Goal: Task Accomplishment & Management: Complete application form

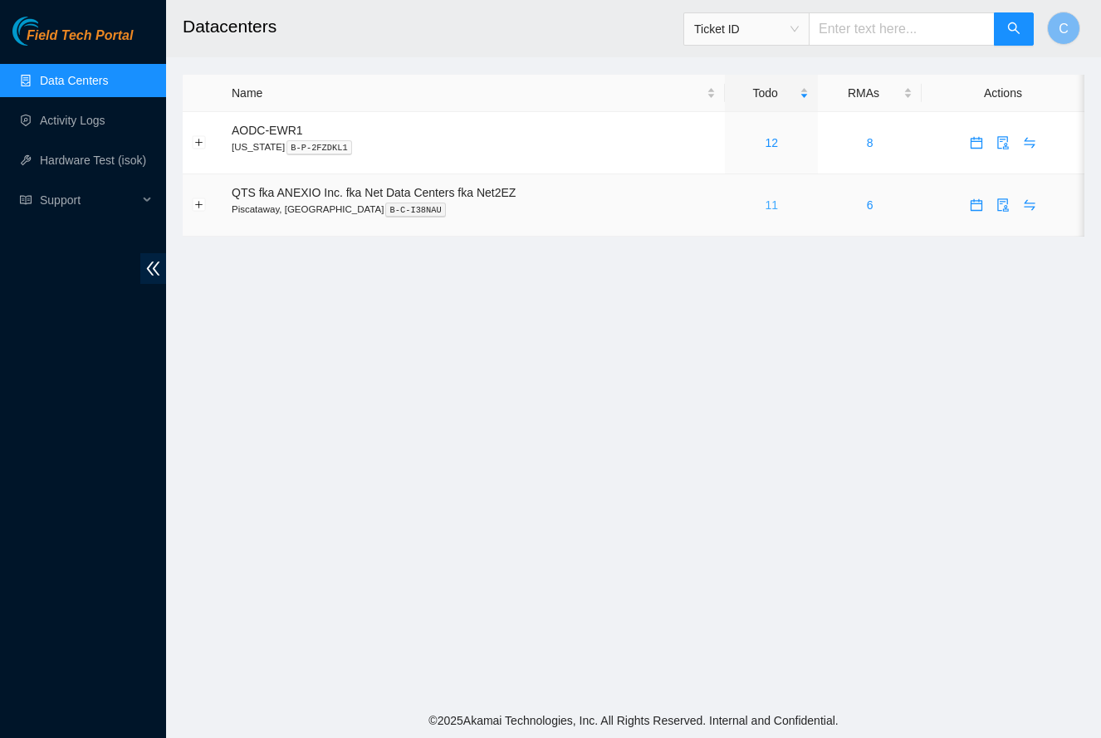
click at [775, 204] on link "11" at bounding box center [771, 204] width 13 height 13
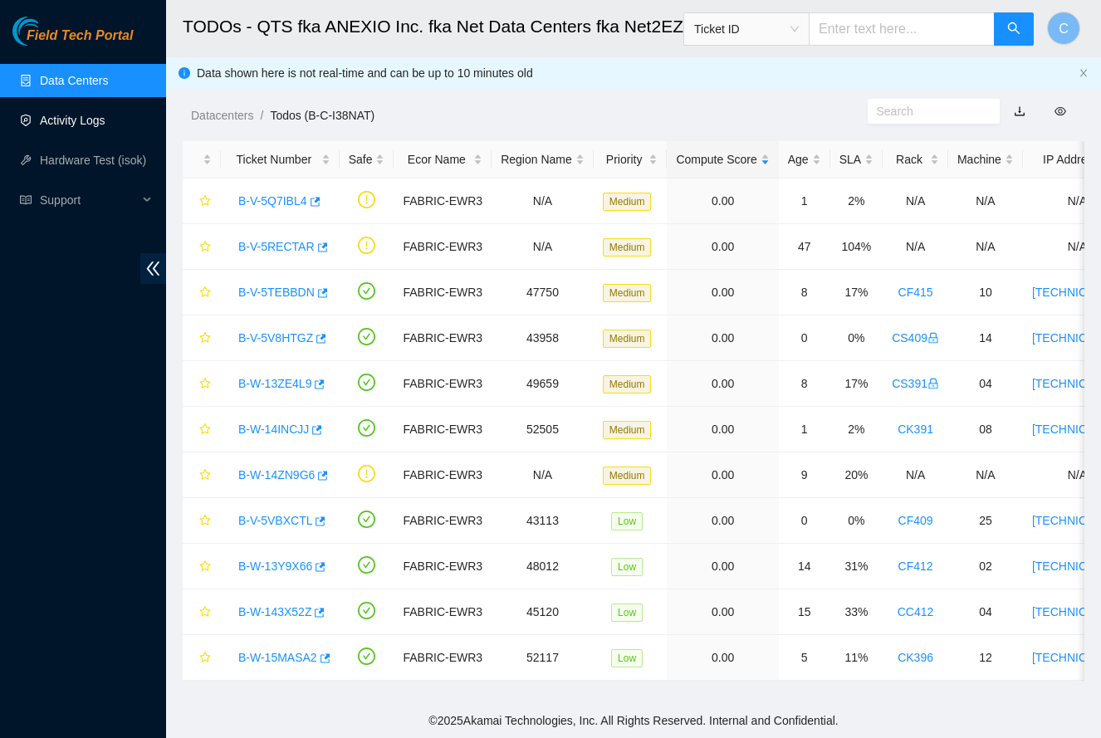
click at [90, 122] on link "Activity Logs" at bounding box center [73, 120] width 66 height 13
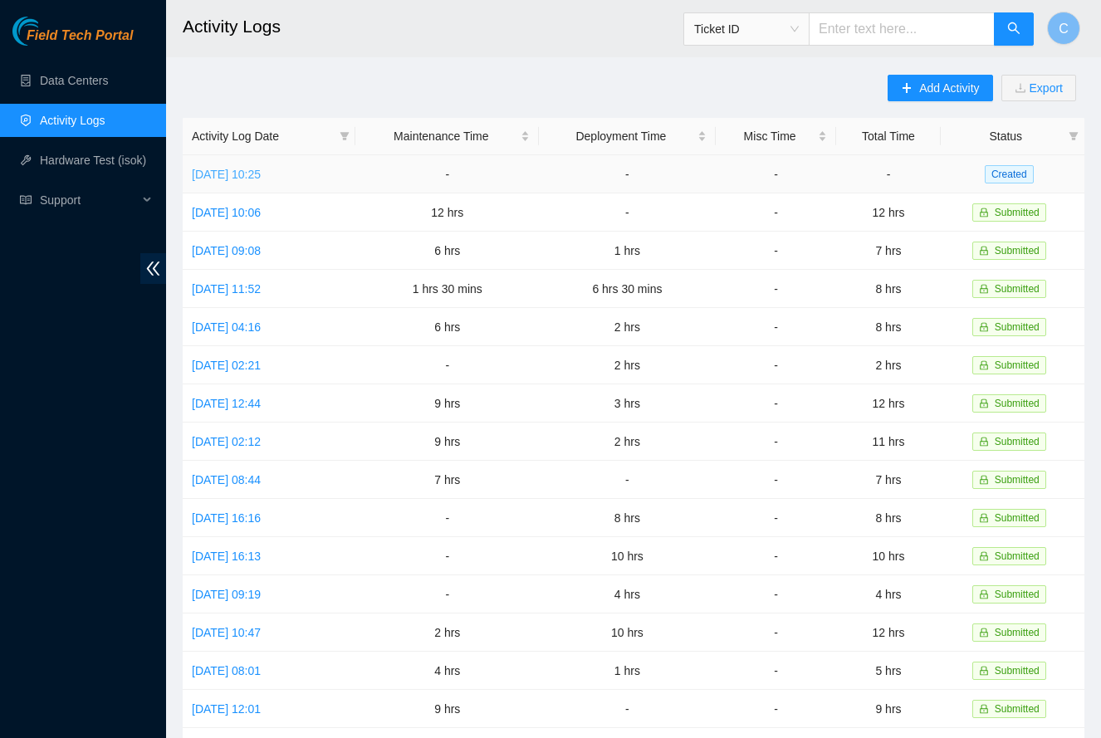
click at [261, 175] on link "[DATE] 10:25" at bounding box center [226, 174] width 69 height 13
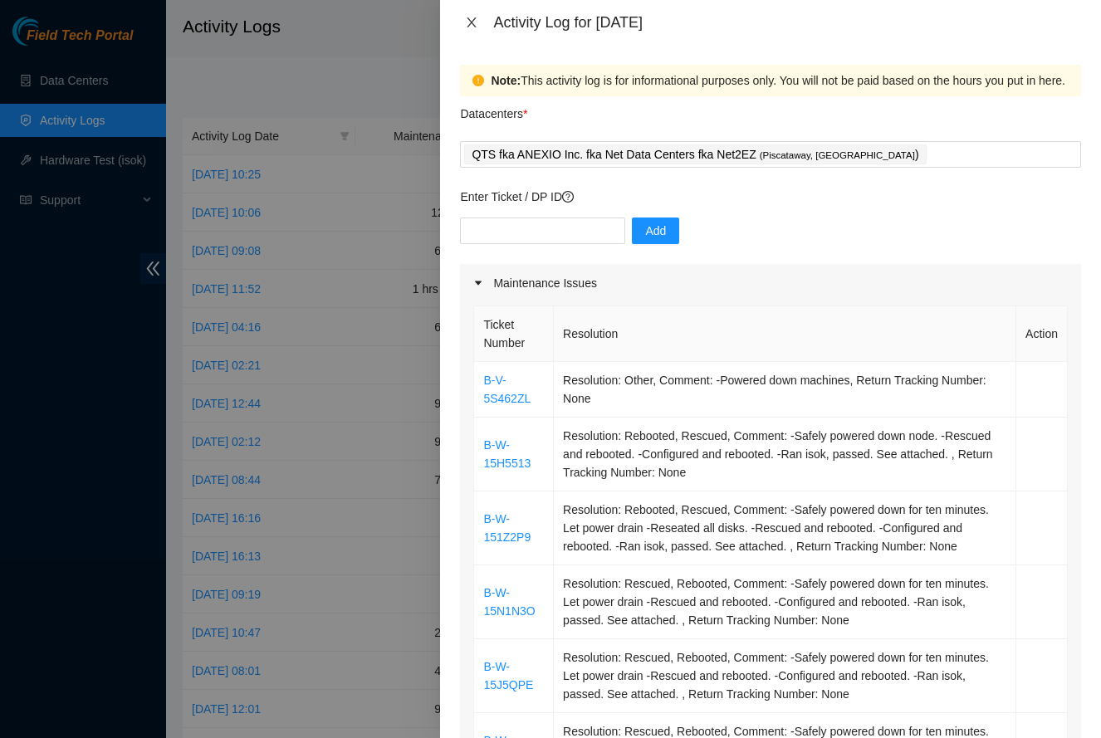
click at [477, 25] on icon "close" at bounding box center [471, 22] width 13 height 13
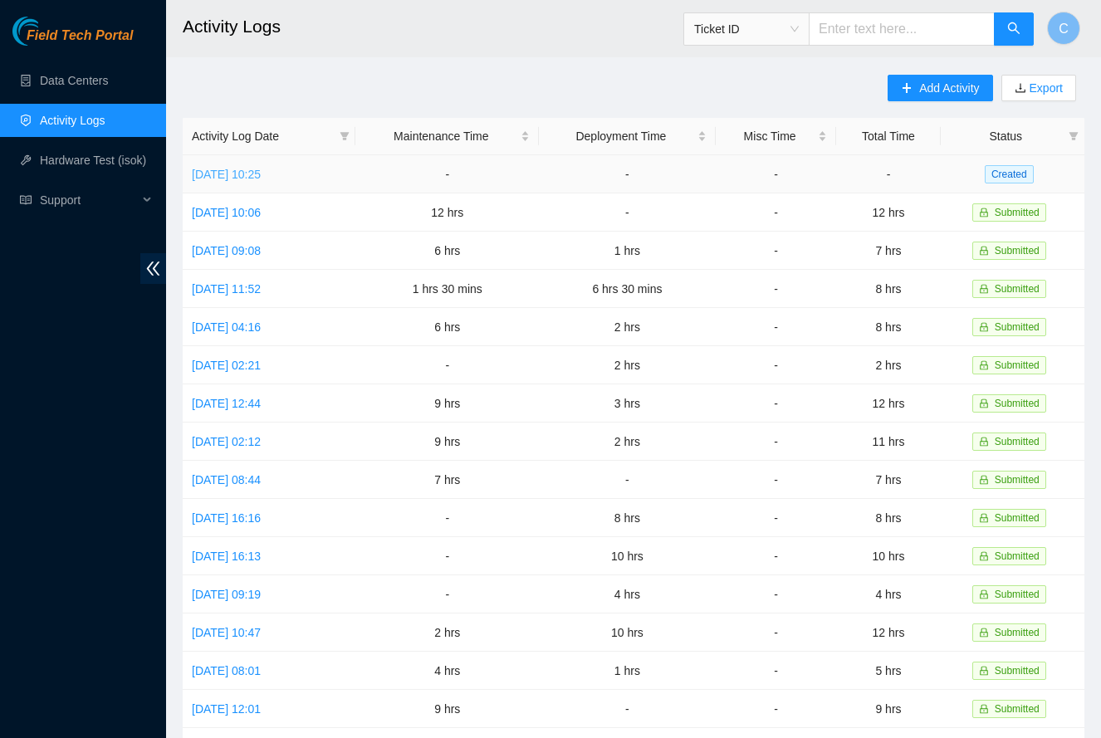
click at [257, 178] on link "[DATE] 10:25" at bounding box center [226, 174] width 69 height 13
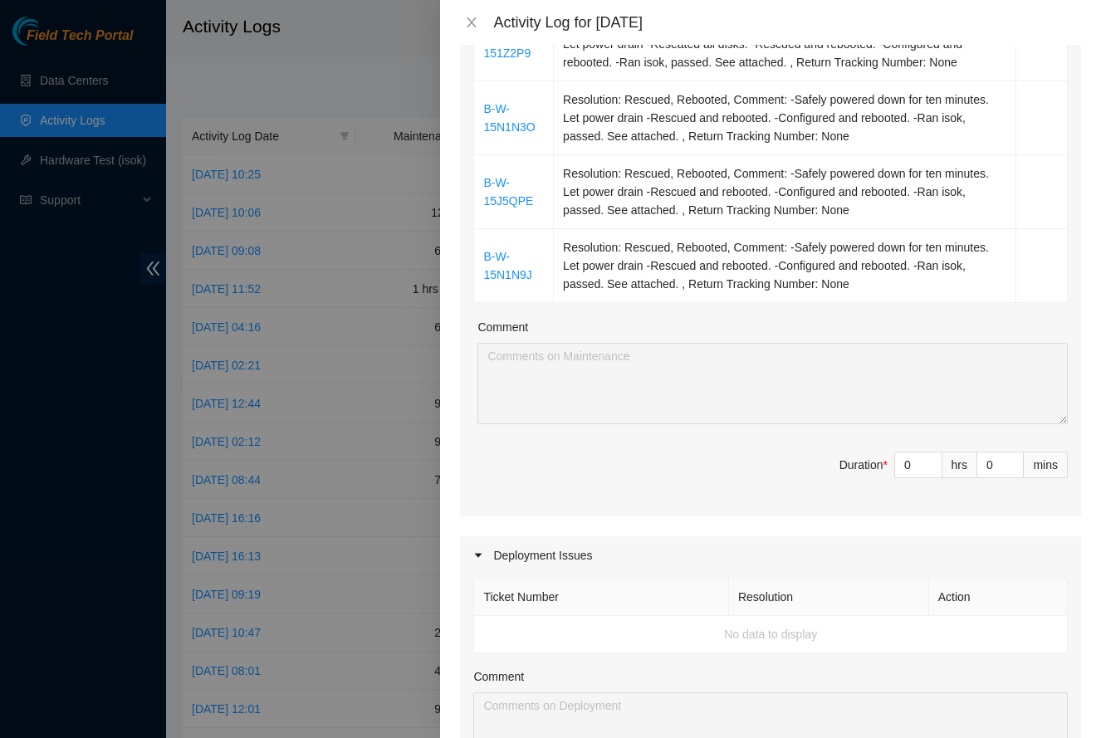
scroll to position [482, 0]
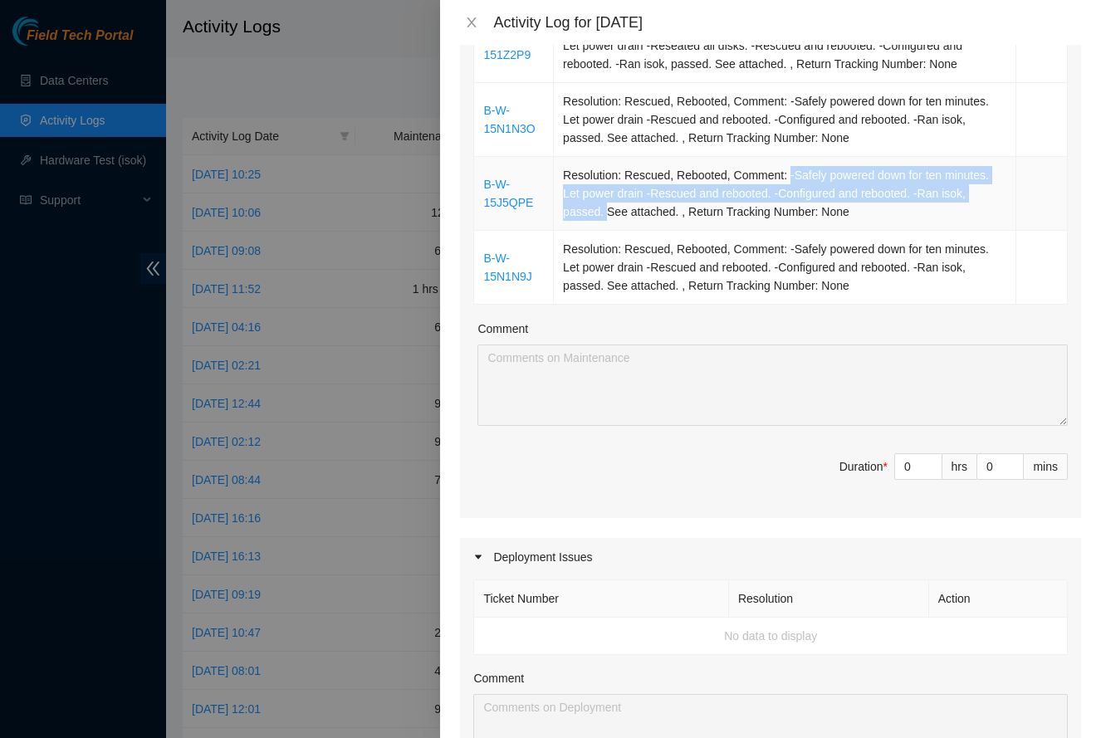
drag, startPoint x: 792, startPoint y: 169, endPoint x: 603, endPoint y: 206, distance: 192.8
click at [603, 206] on td "Resolution: Rescued, Rebooted, Comment: -Safely powered down for ten minutes. L…" at bounding box center [785, 194] width 462 height 74
copy td "-Safely powered down for ten minutes. Let power drain -Rescued and rebooted. -C…"
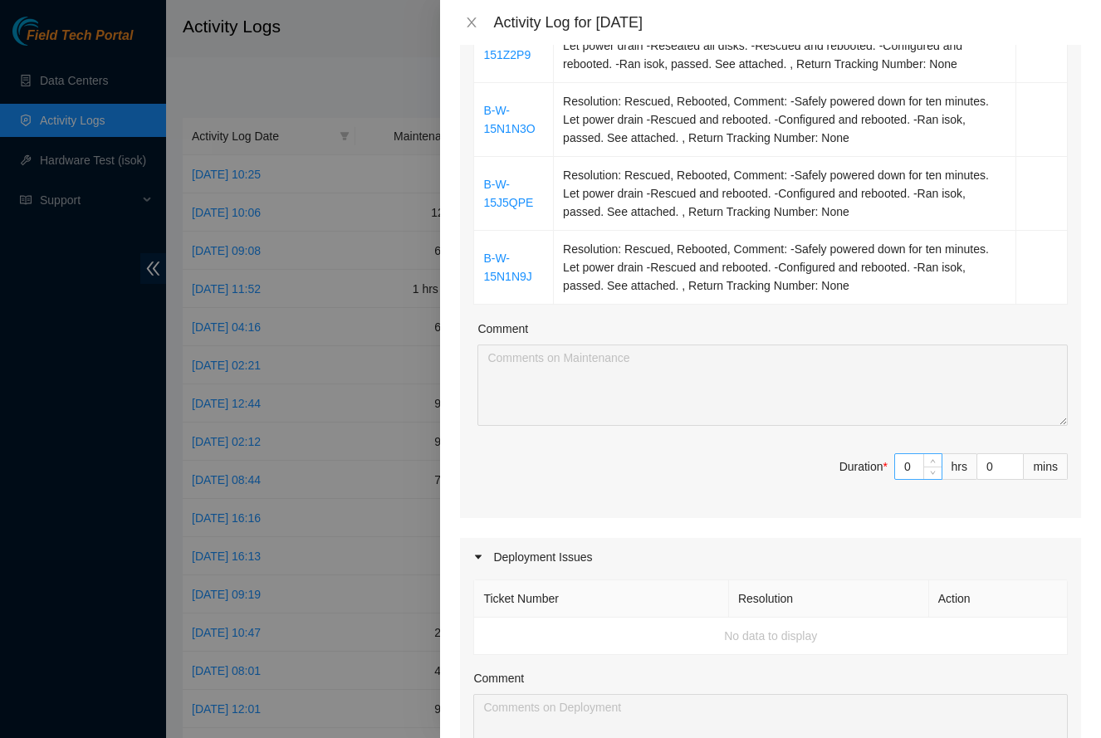
click at [917, 457] on input "0" at bounding box center [918, 466] width 46 height 25
type input "7"
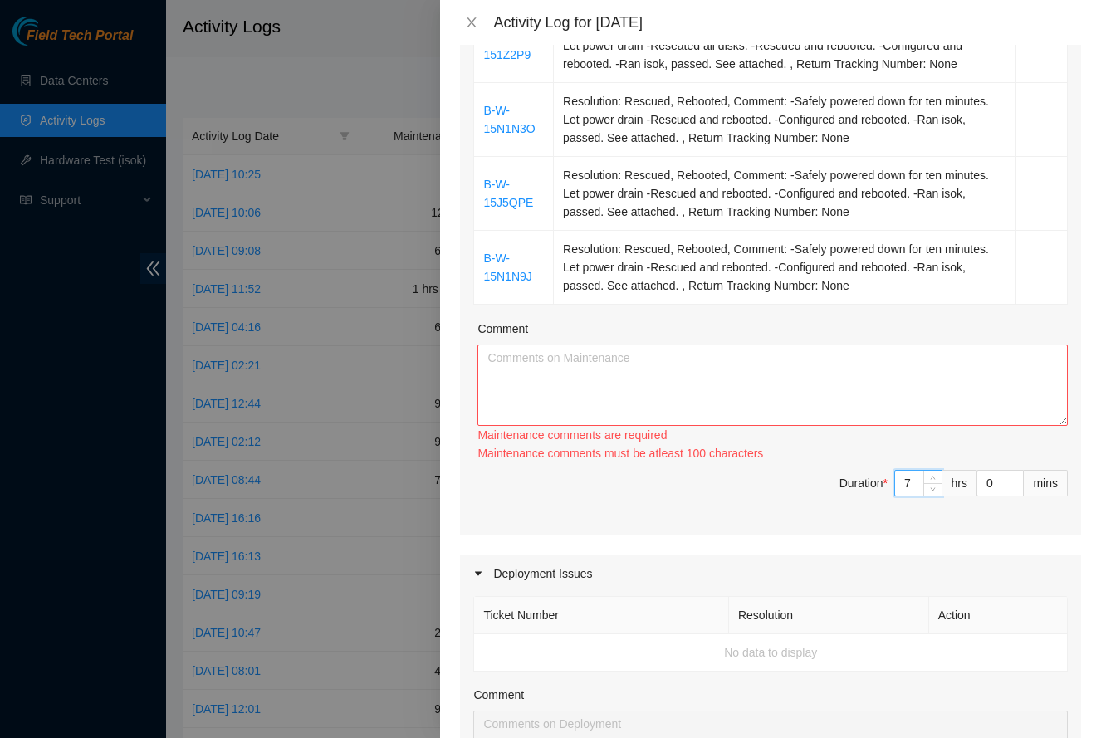
type input "7"
click at [874, 392] on textarea "Comment" at bounding box center [772, 385] width 590 height 81
paste textarea "-Safely powered down for ten minutes. Let power drain -Rescued and rebooted. -C…"
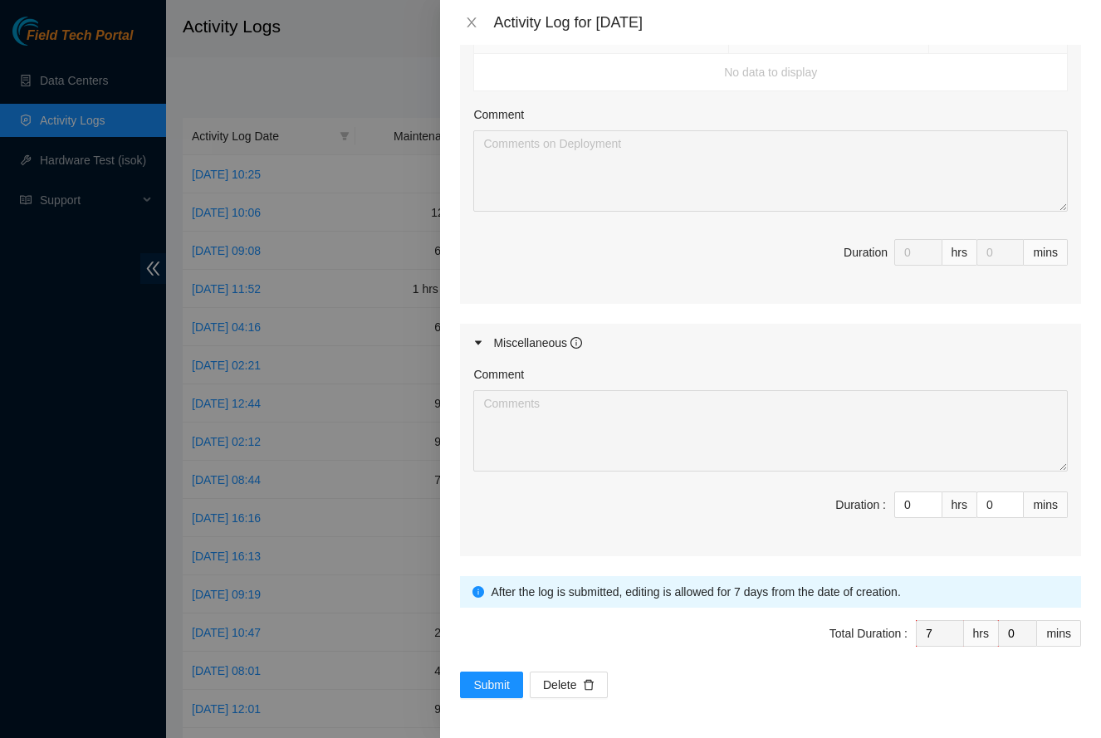
scroll to position [1045, 0]
type textarea "-Safely powered down for ten minutes. Let power drain -Rescued and rebooted. -C…"
click at [506, 681] on span "Submit" at bounding box center [491, 686] width 37 height 18
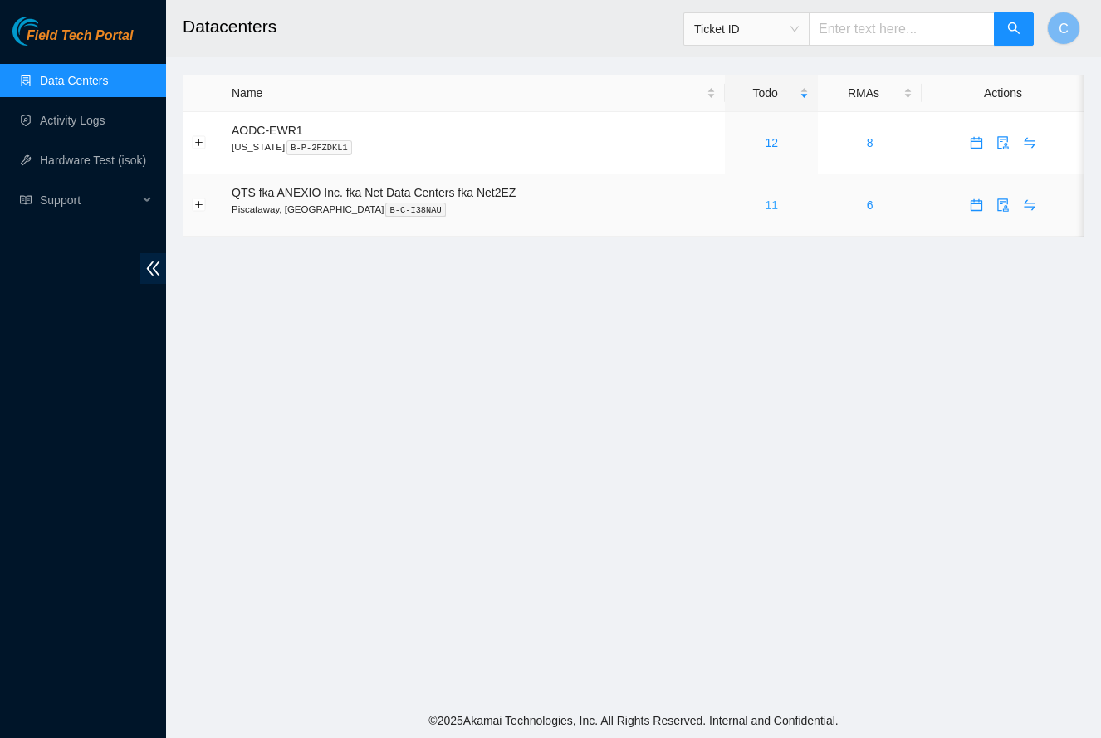
click at [775, 205] on link "11" at bounding box center [771, 204] width 13 height 13
